Goal: Check status

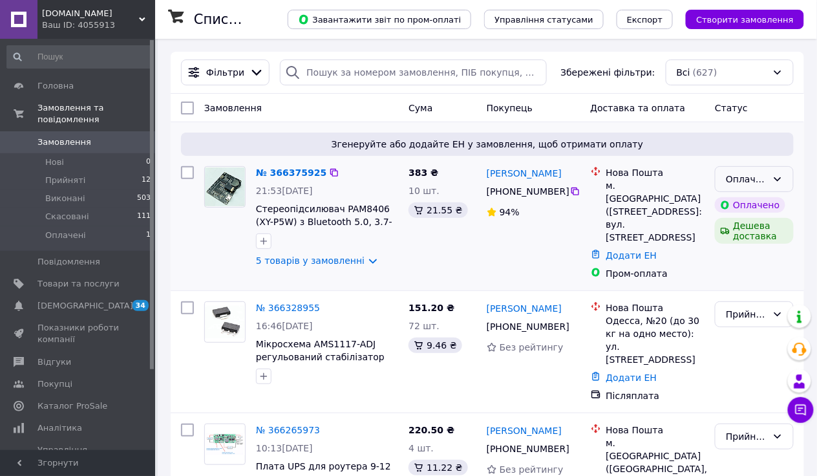
click at [756, 176] on div "Оплачено" at bounding box center [746, 179] width 41 height 14
click at [763, 211] on li "Прийнято" at bounding box center [755, 207] width 78 height 23
click at [304, 173] on link "№ 366375925" at bounding box center [288, 172] width 64 height 10
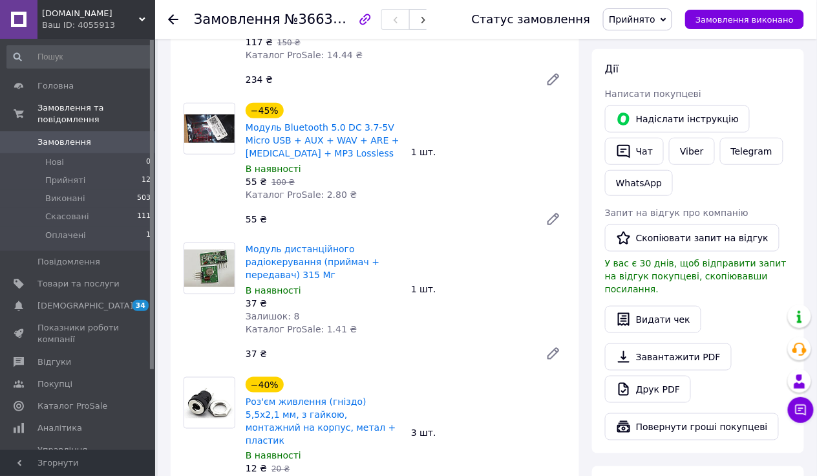
scroll to position [155, 0]
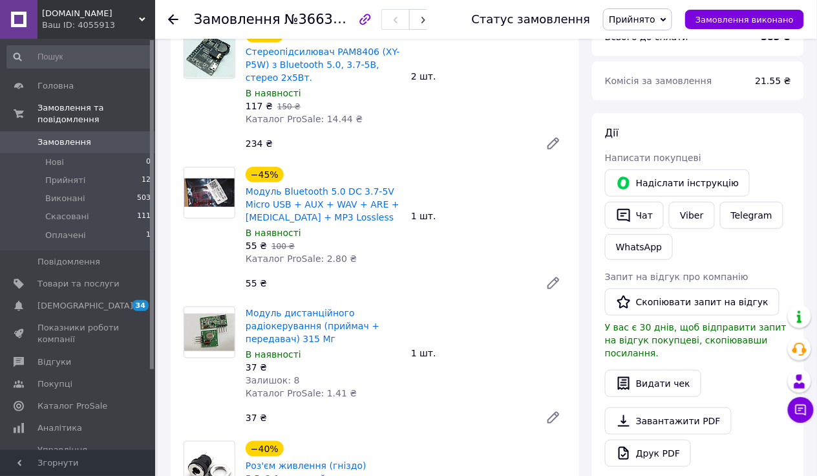
click at [81, 137] on link "Замовлення 0" at bounding box center [79, 142] width 158 height 22
